Goal: Find specific page/section: Find specific page/section

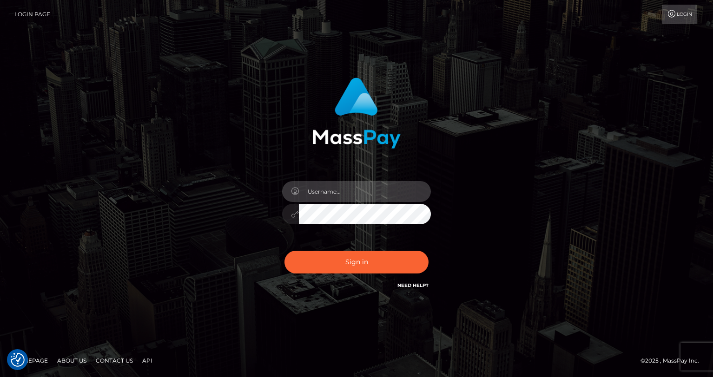
click at [344, 192] on input "text" at bounding box center [365, 191] width 132 height 21
type input "oli.fanvue"
click at [367, 196] on input "text" at bounding box center [365, 191] width 132 height 21
type input "oli.fanvue"
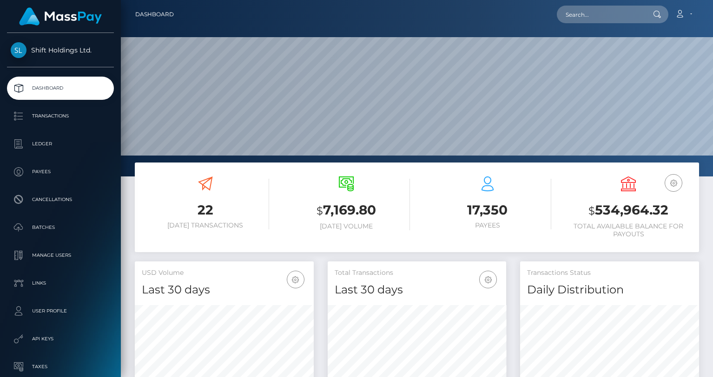
scroll to position [164, 179]
click at [592, 16] on input "text" at bounding box center [600, 15] width 87 height 18
paste input "zakphillips301@icloud.com"
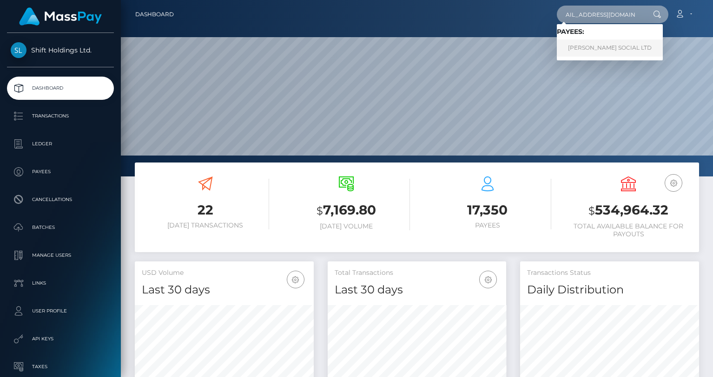
type input "zakphillips301@icloud.com"
click at [608, 45] on link "ZAK PHILLIPS SOCIAL LTD" at bounding box center [610, 47] width 106 height 17
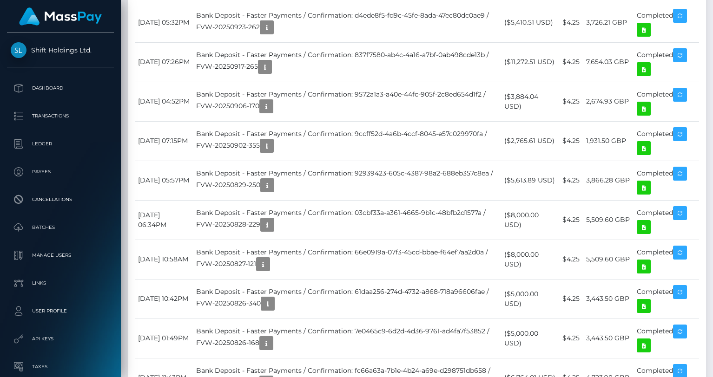
scroll to position [111, 179]
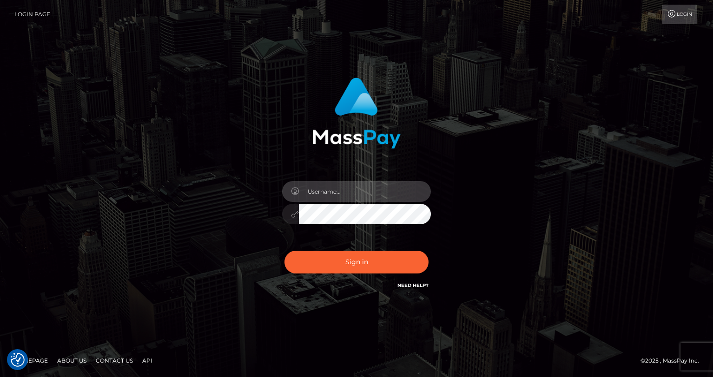
click at [352, 186] on input "text" at bounding box center [365, 191] width 132 height 21
type input "oli.fanvue"
click at [374, 196] on input "text" at bounding box center [365, 191] width 132 height 21
type input "oli.fanvue"
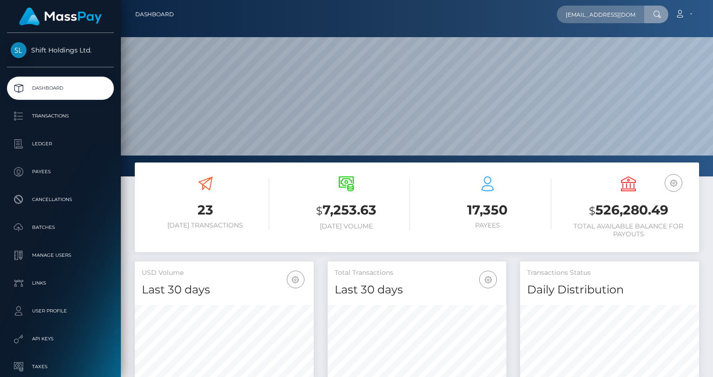
scroll to position [0, 23]
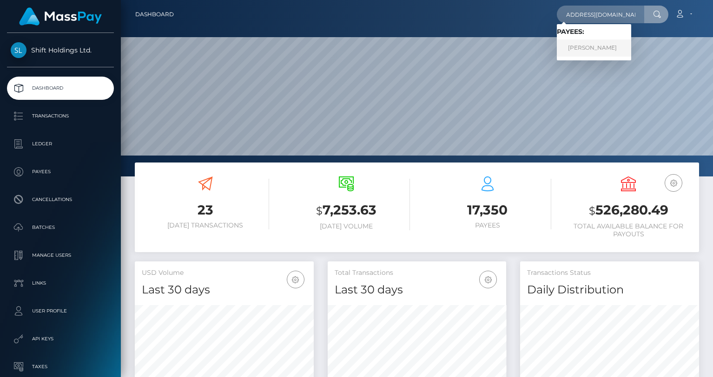
type input "[EMAIL_ADDRESS][DOMAIN_NAME]"
click at [597, 45] on link "CARLOS MORENO DEL RIO" at bounding box center [594, 47] width 74 height 17
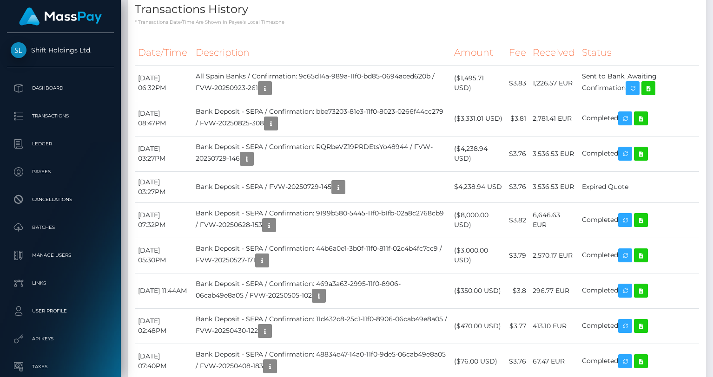
scroll to position [402, 0]
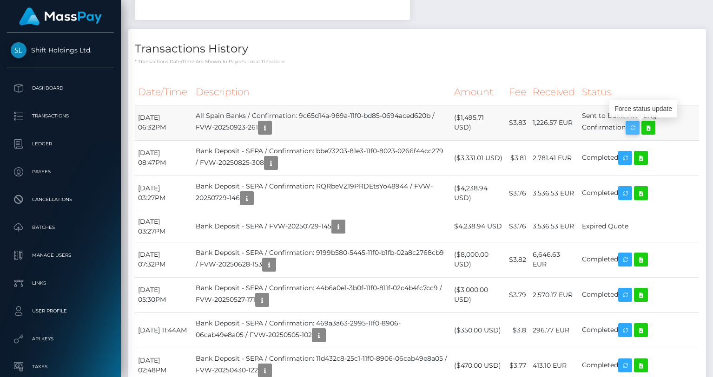
click at [638, 125] on icon "button" at bounding box center [632, 128] width 11 height 12
click at [638, 129] on icon "button" at bounding box center [632, 128] width 11 height 12
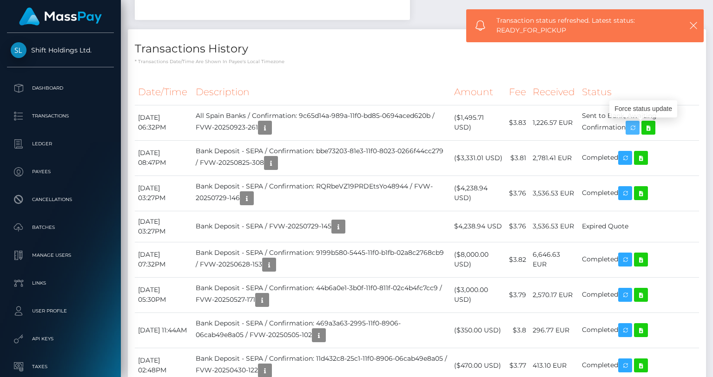
scroll to position [0, 0]
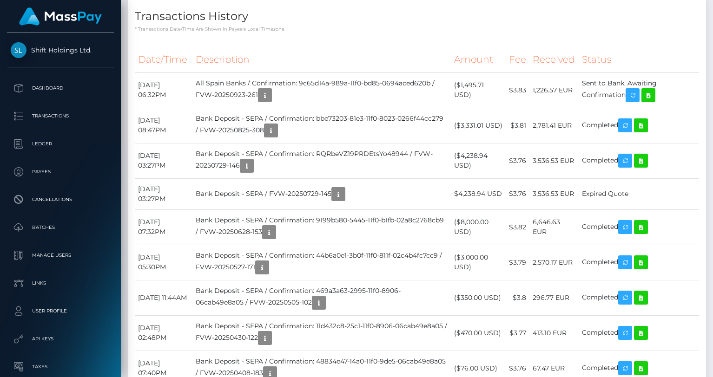
scroll to position [437, 0]
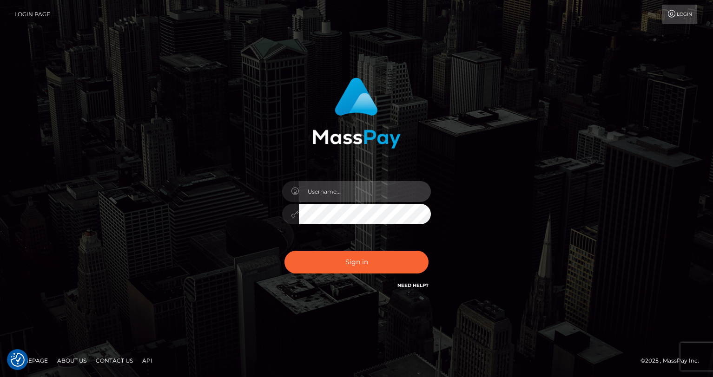
click at [384, 190] on input "text" at bounding box center [365, 191] width 132 height 21
type input "oli.fanvue"
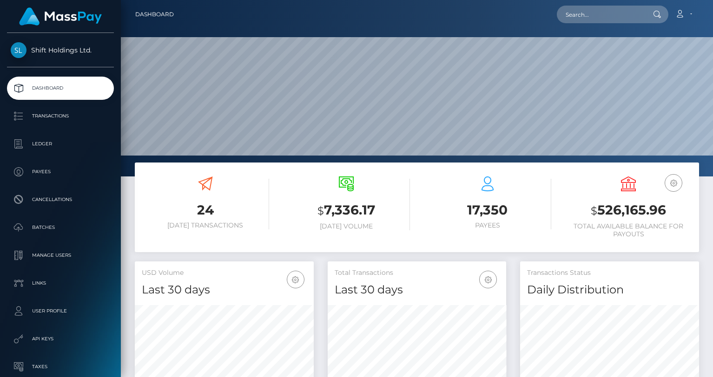
scroll to position [164, 179]
click at [588, 15] on input "text" at bounding box center [600, 15] width 87 height 18
paste input "kertviiding@gmail.com"
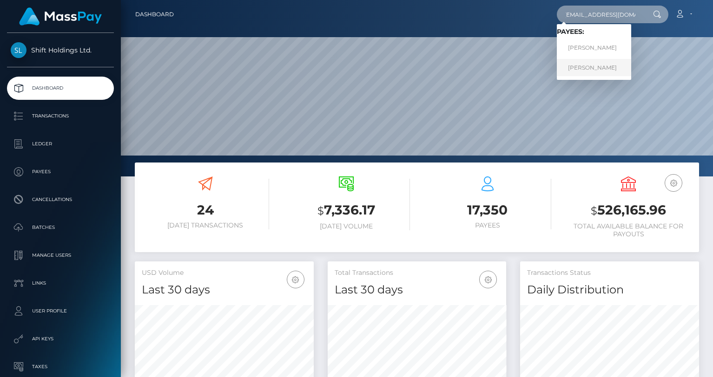
type input "kertviiding@gmail.com"
click at [603, 65] on link "Kert Viiding" at bounding box center [594, 67] width 74 height 17
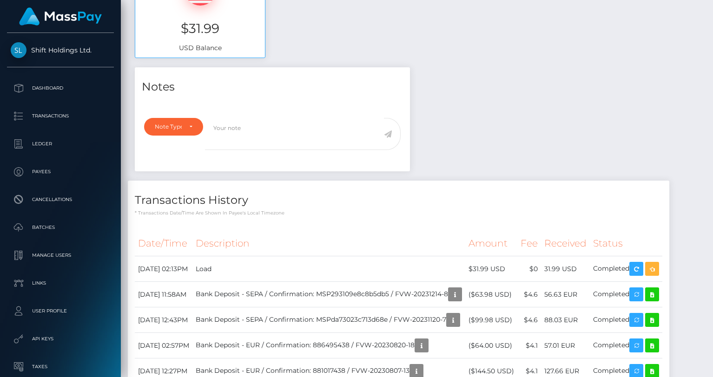
scroll to position [509, 0]
